Goal: Use online tool/utility: Use online tool/utility

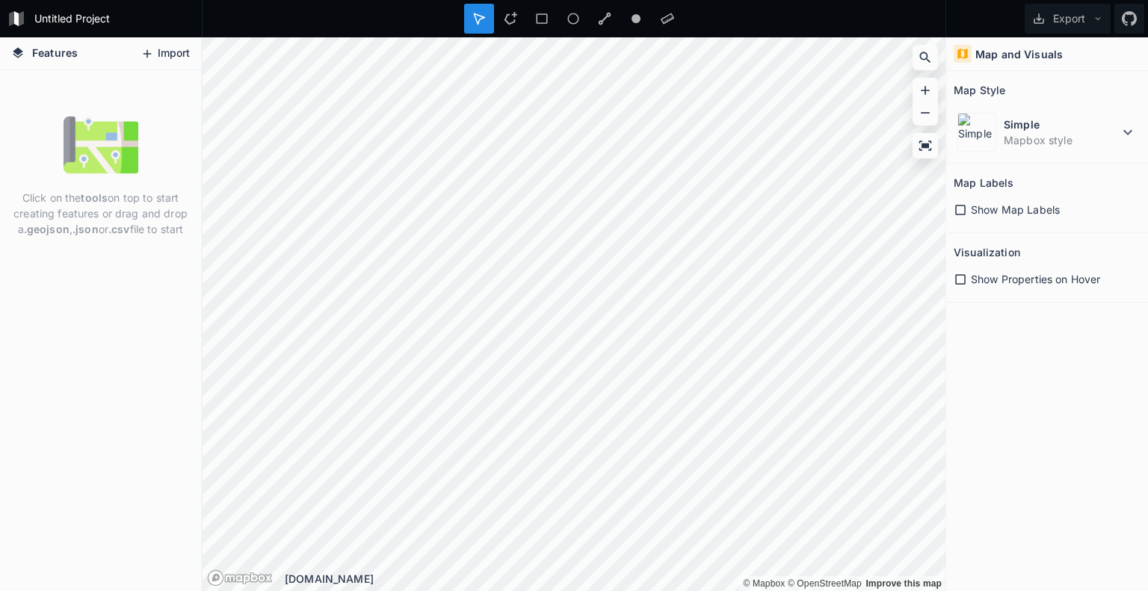
click at [149, 55] on icon at bounding box center [146, 53] width 13 height 13
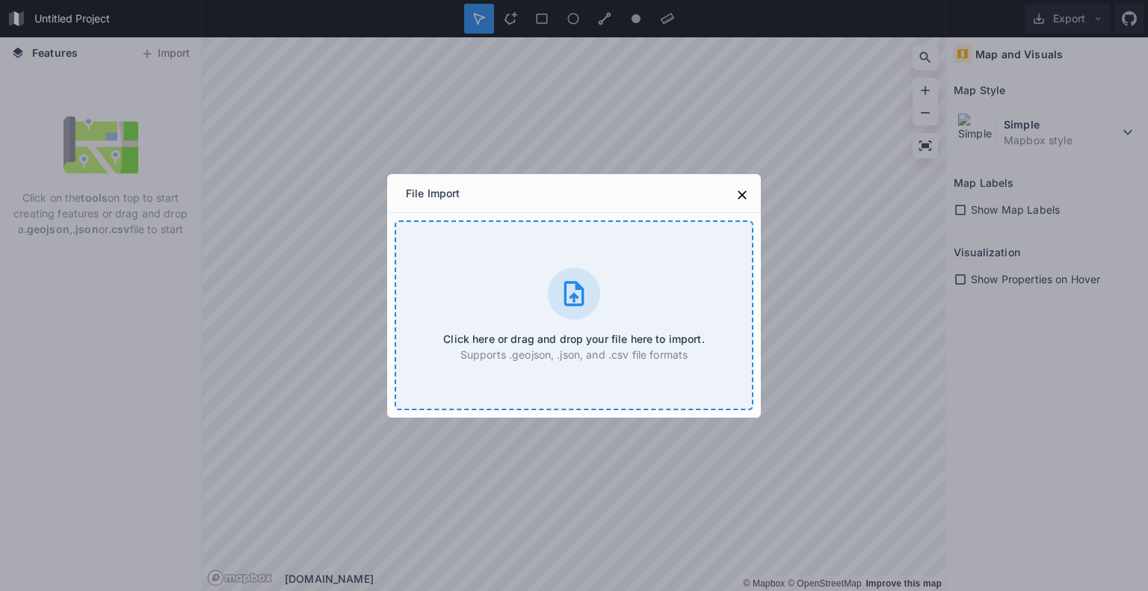
click at [568, 300] on icon at bounding box center [574, 294] width 30 height 30
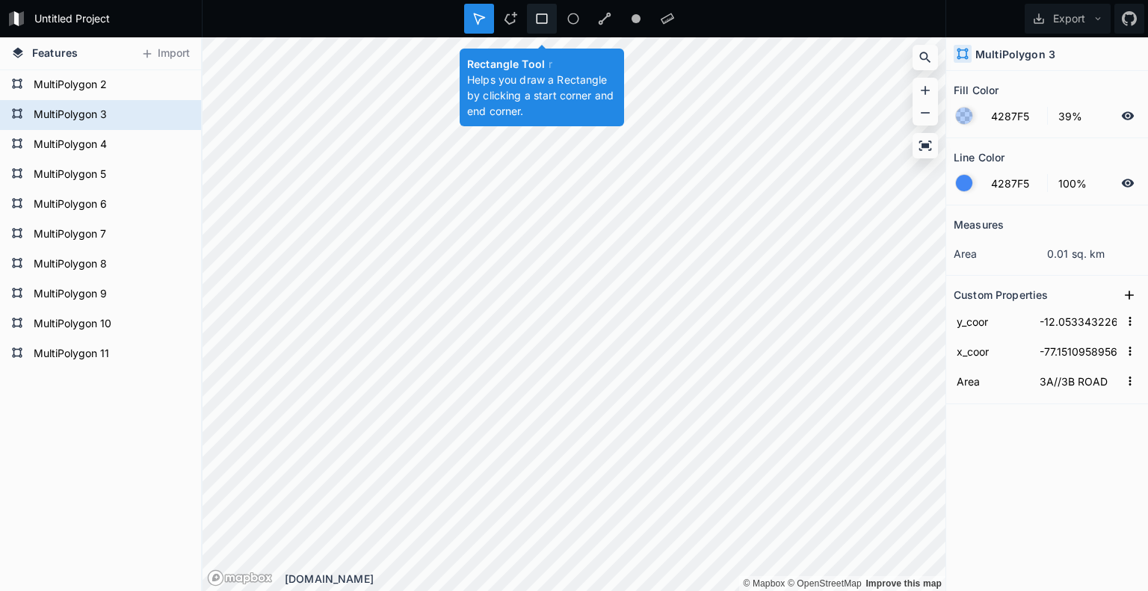
click at [531, 28] on div at bounding box center [542, 19] width 30 height 30
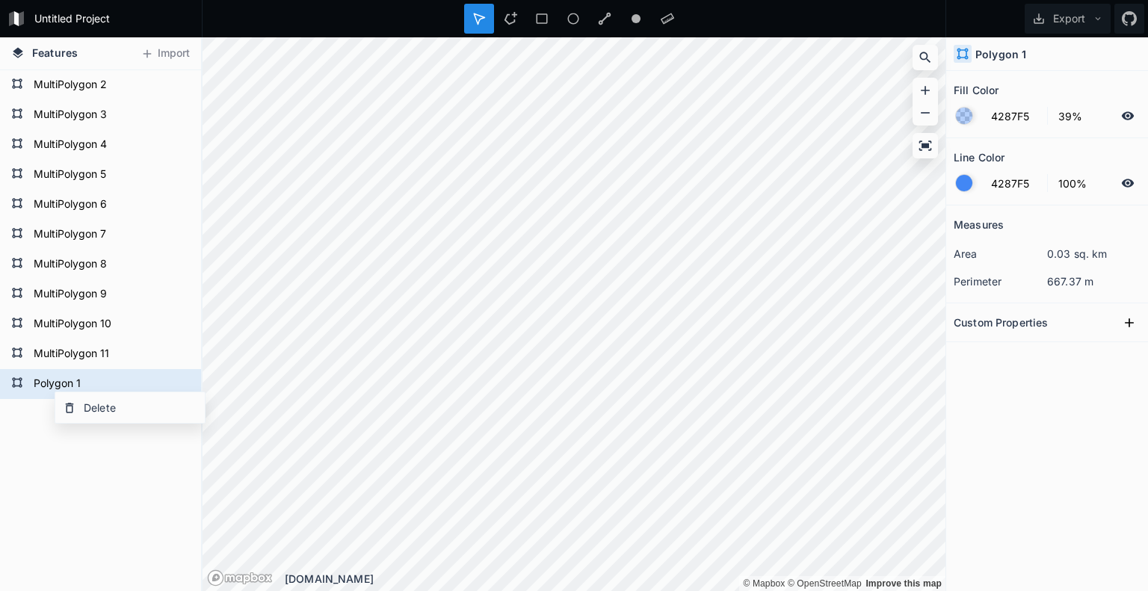
click at [75, 415] on div "Delete" at bounding box center [129, 407] width 149 height 31
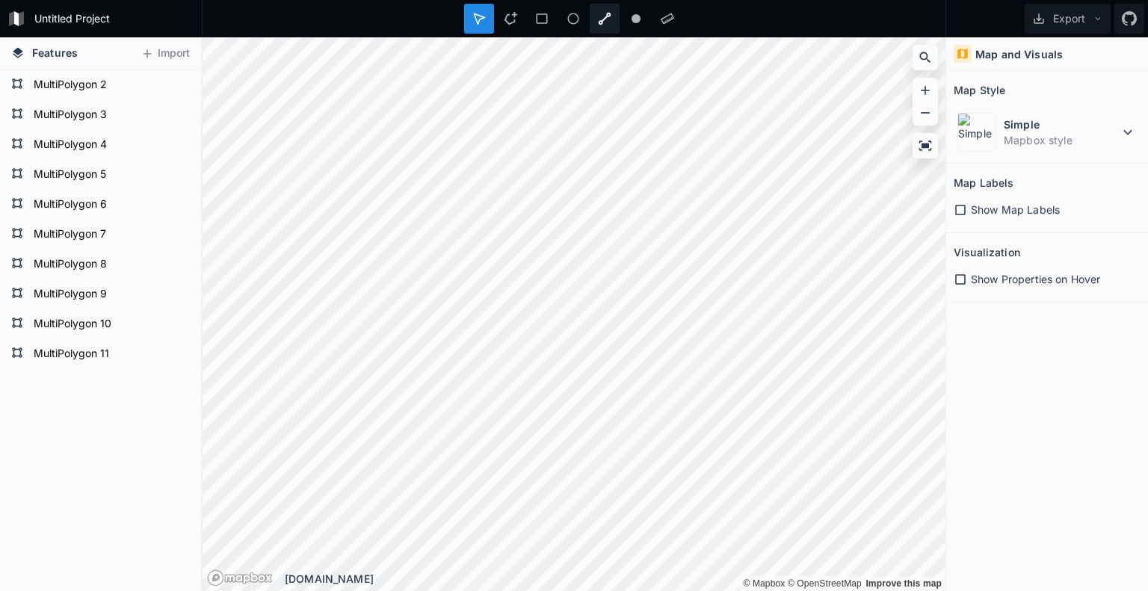
click at [607, 23] on icon at bounding box center [604, 18] width 13 height 13
click at [603, 16] on icon at bounding box center [604, 18] width 13 height 13
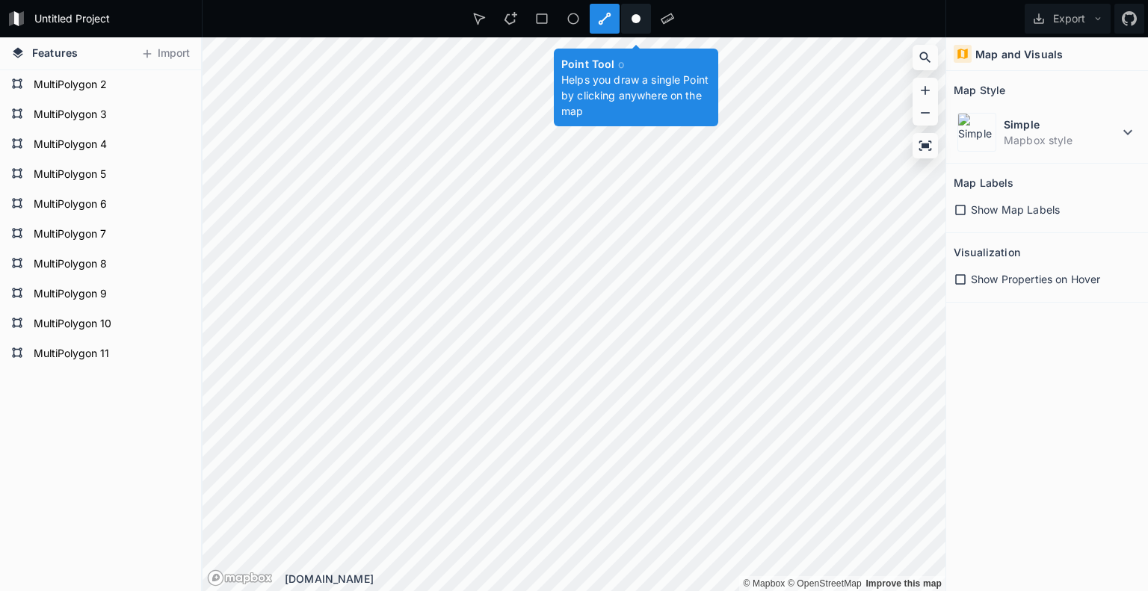
click at [629, 20] on icon at bounding box center [635, 18] width 13 height 13
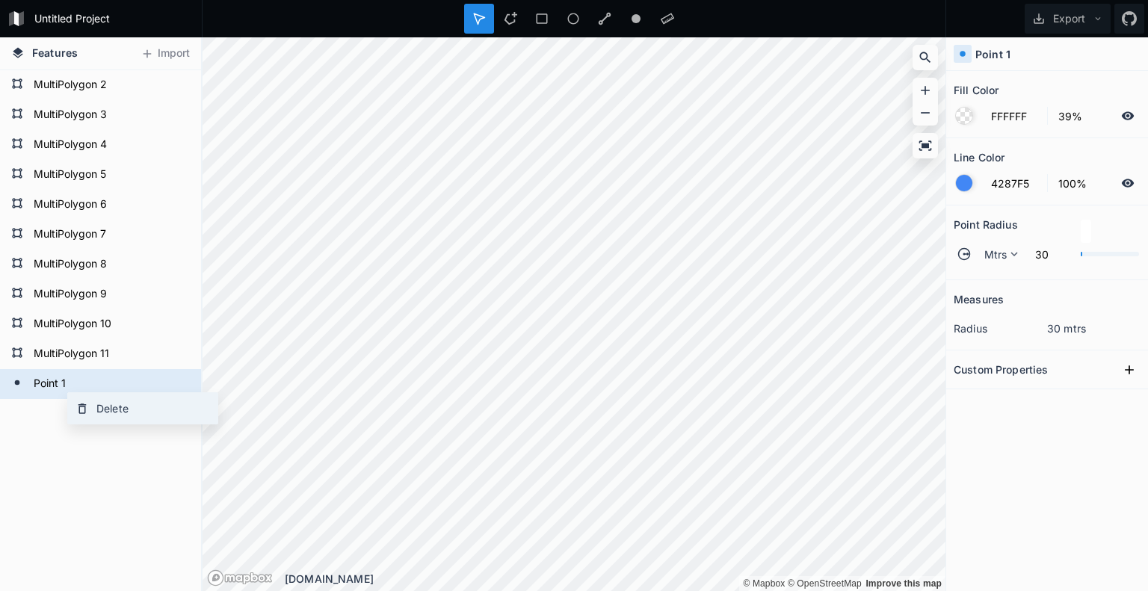
click at [78, 403] on icon at bounding box center [81, 408] width 13 height 13
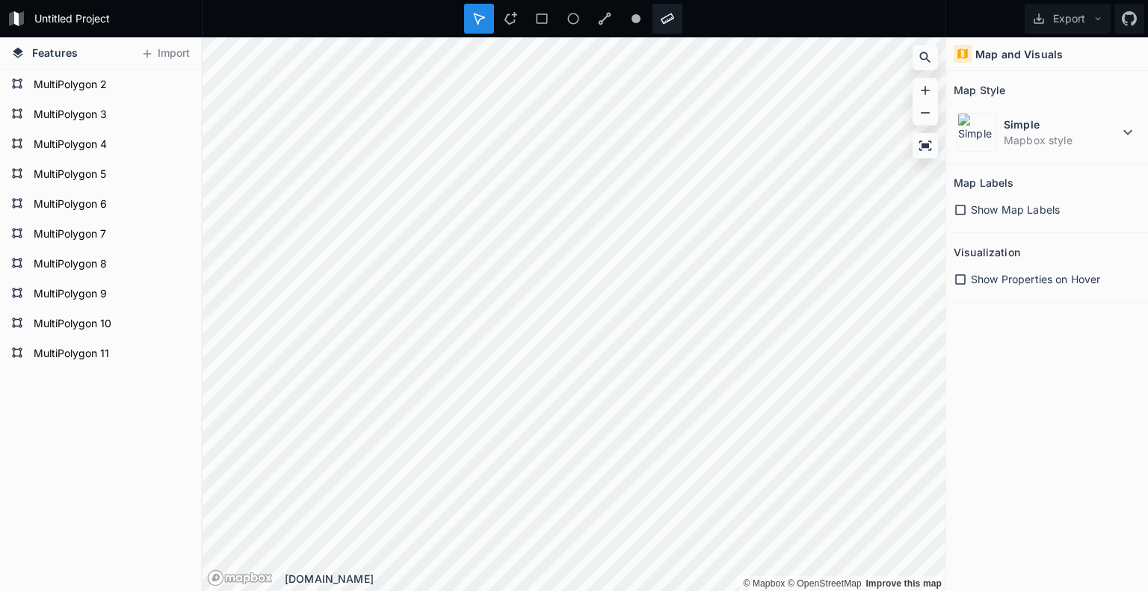
click at [673, 20] on icon at bounding box center [667, 18] width 13 height 13
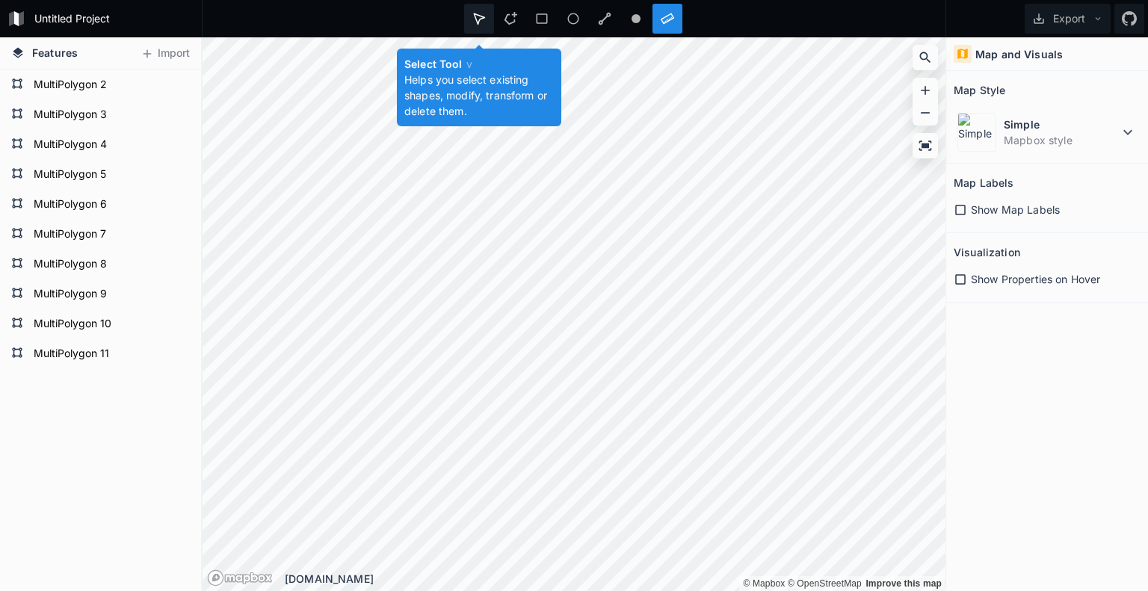
click at [490, 19] on div at bounding box center [479, 19] width 30 height 30
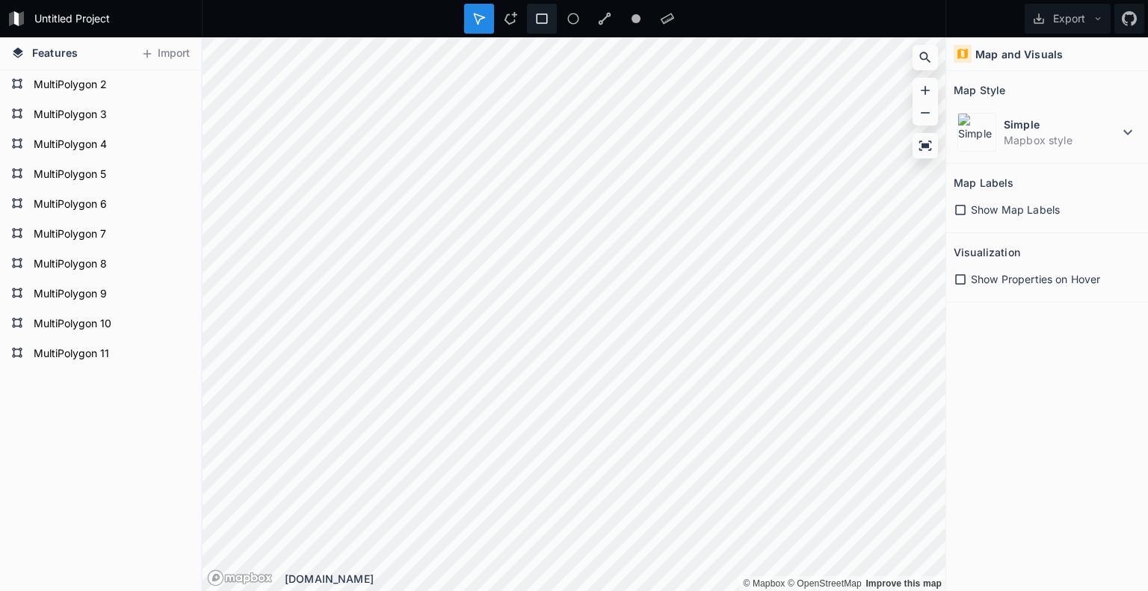
click at [544, 17] on icon at bounding box center [541, 18] width 13 height 13
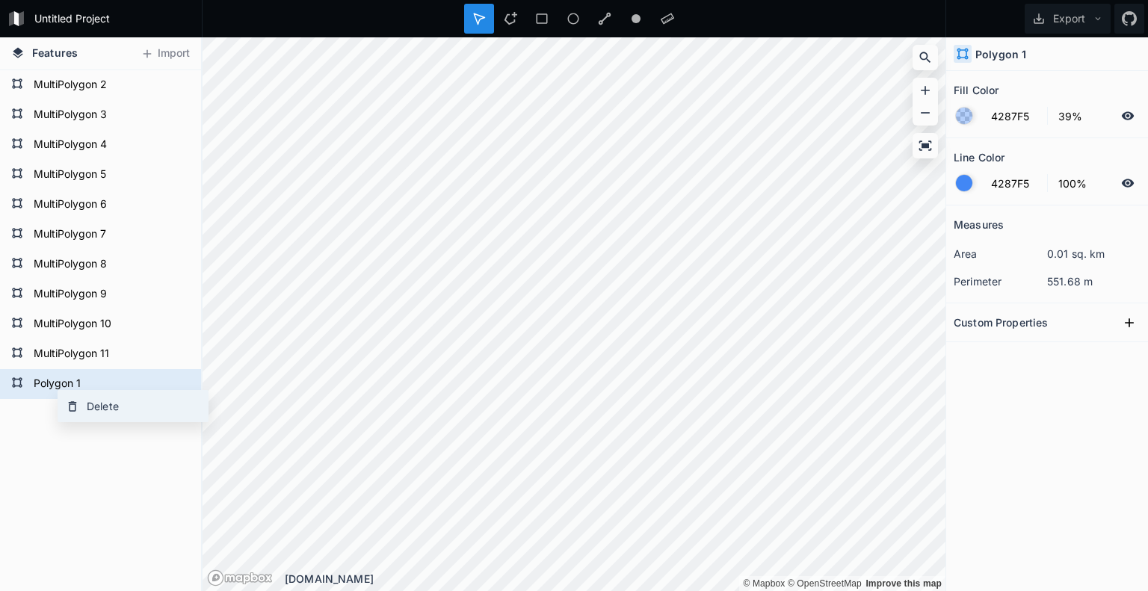
click at [79, 403] on div "Delete" at bounding box center [132, 406] width 149 height 31
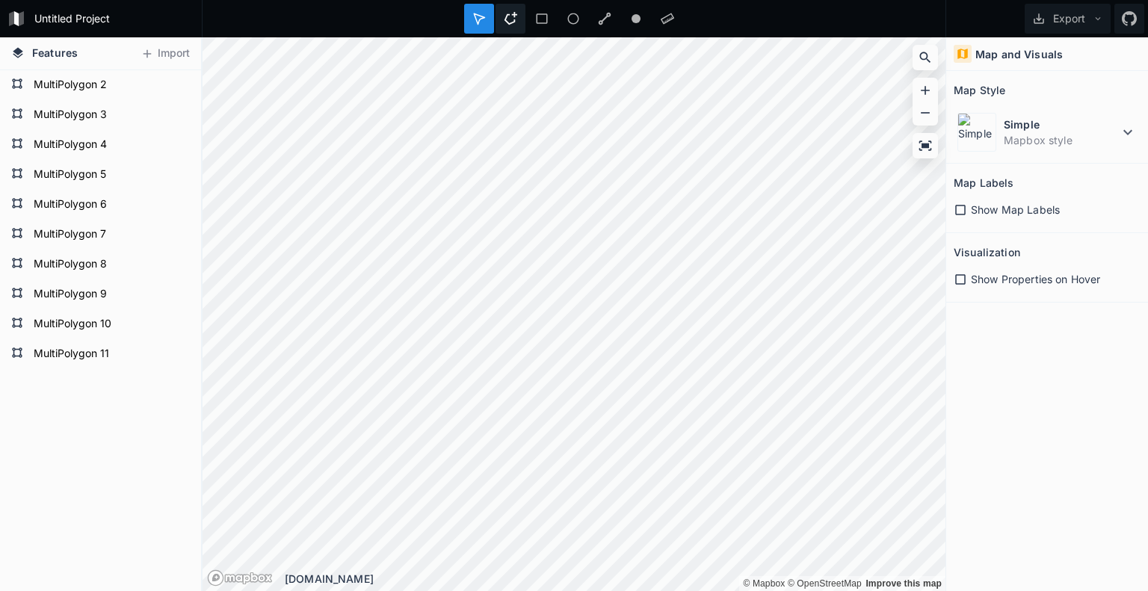
click at [507, 16] on icon at bounding box center [510, 18] width 13 height 13
click at [511, 20] on icon at bounding box center [510, 18] width 13 height 13
click at [506, 7] on div at bounding box center [510, 19] width 30 height 30
